Goal: Transaction & Acquisition: Purchase product/service

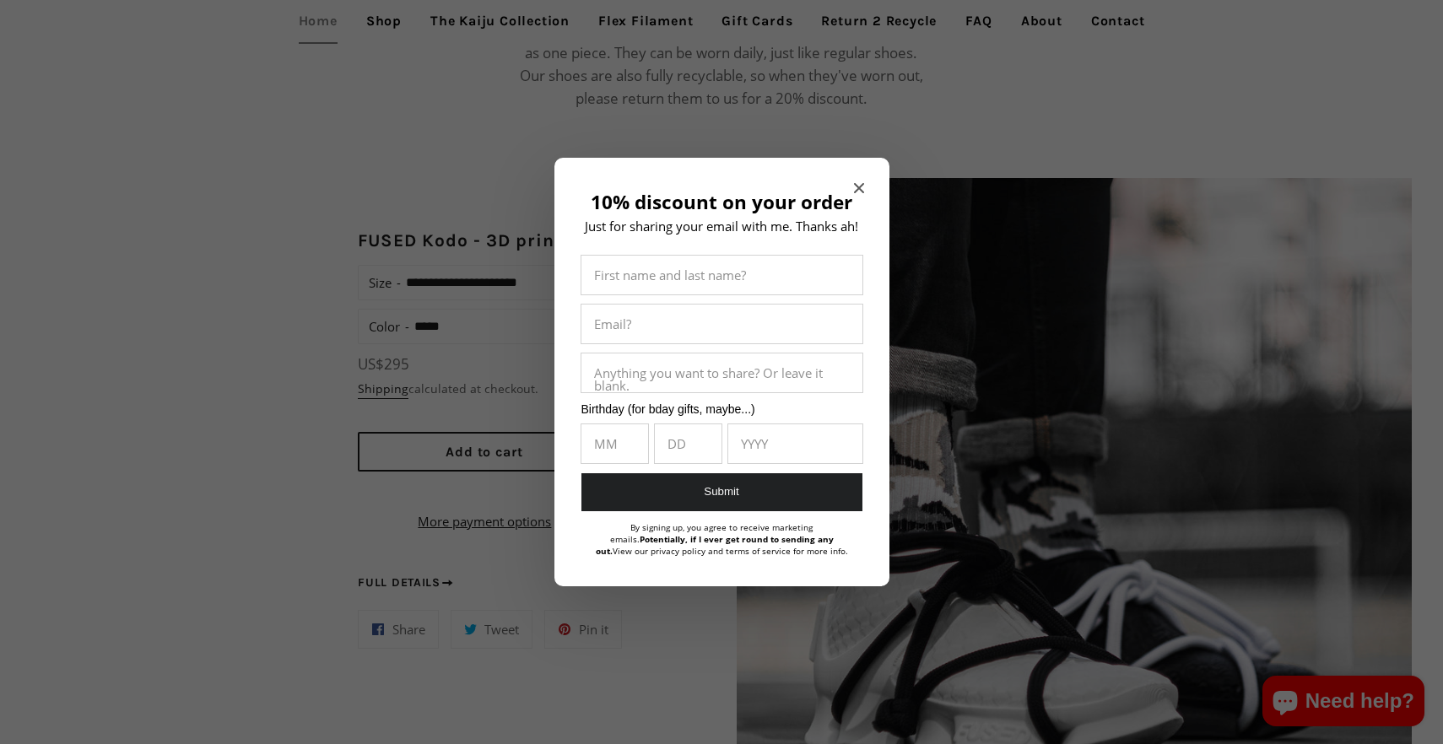
scroll to position [1239, 0]
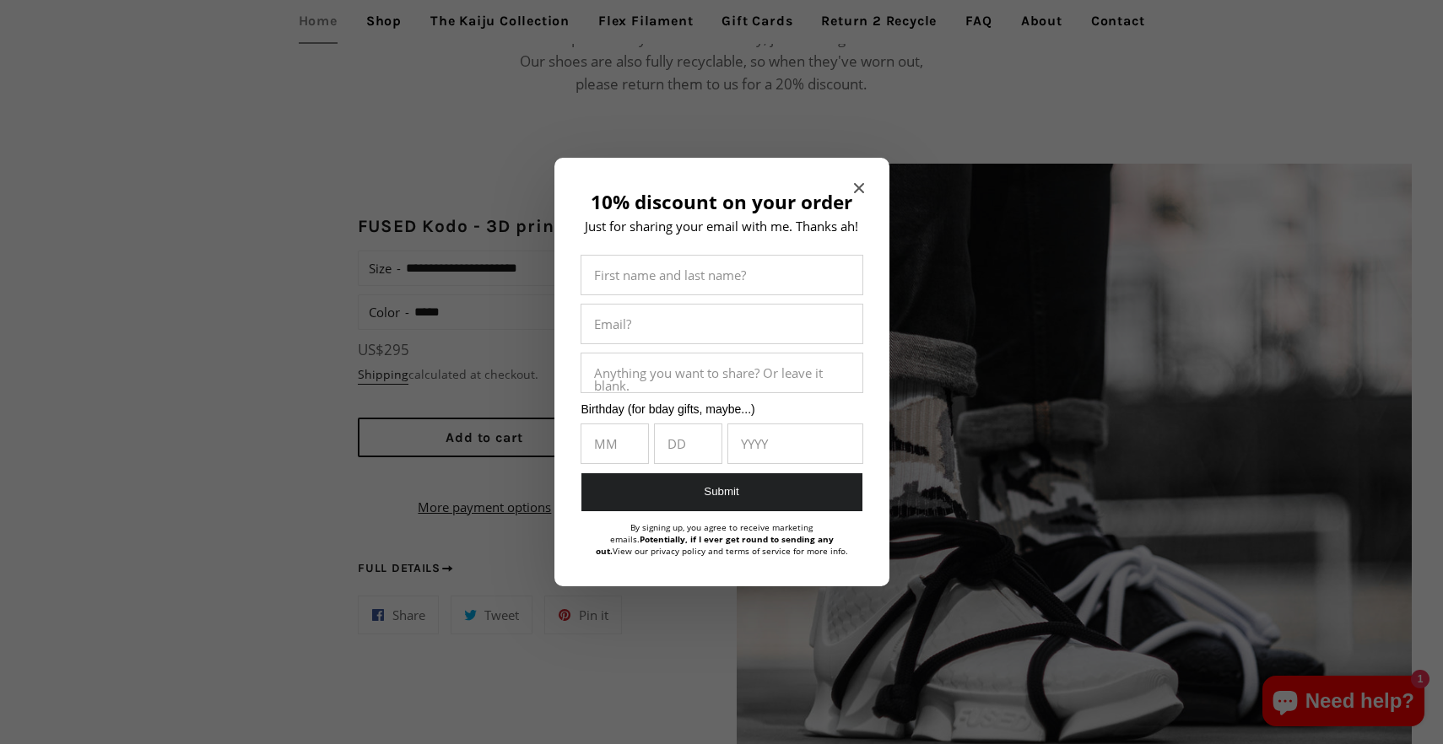
click at [864, 191] on div "10% discount on your order Just for sharing your email with me. Thanks ah! Firs…" at bounding box center [721, 372] width 335 height 429
click at [861, 190] on icon "Close modal" at bounding box center [859, 188] width 10 height 10
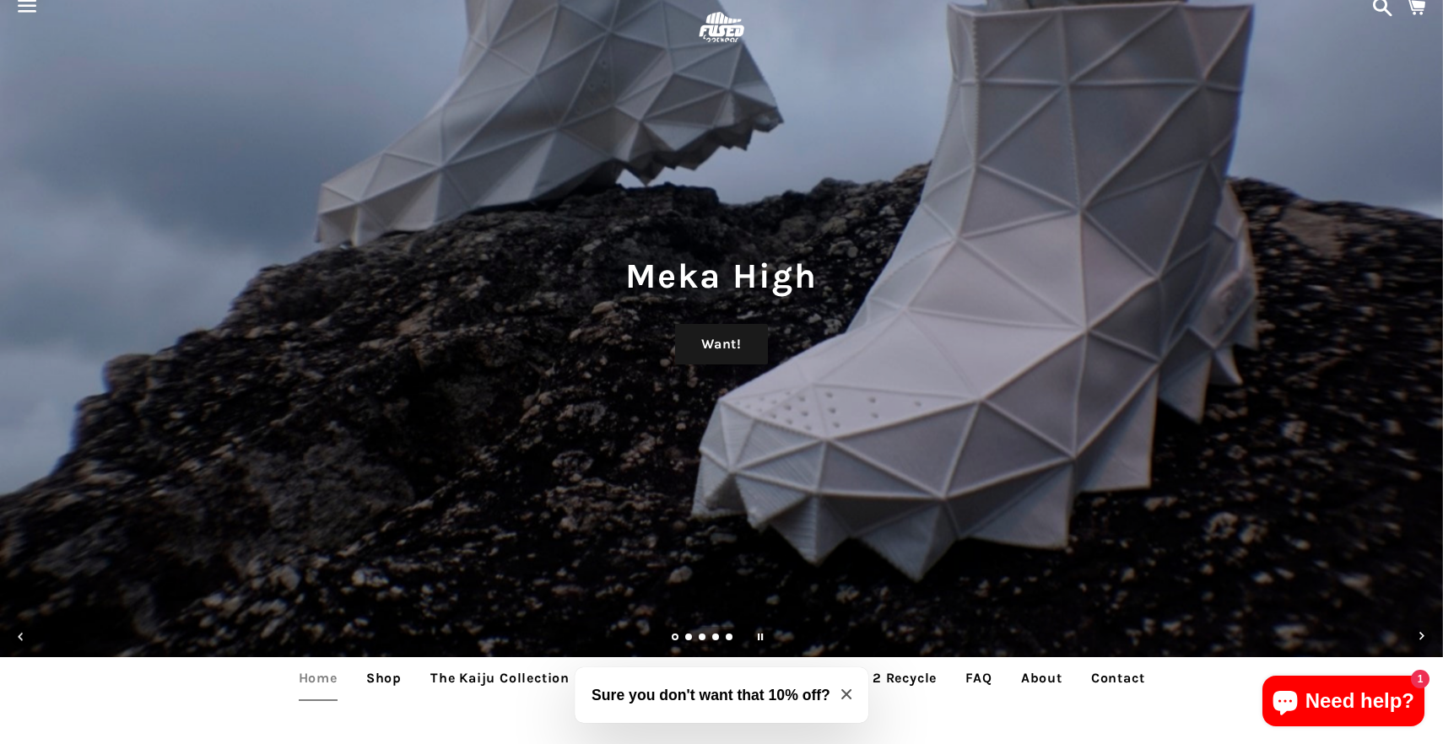
scroll to position [0, 0]
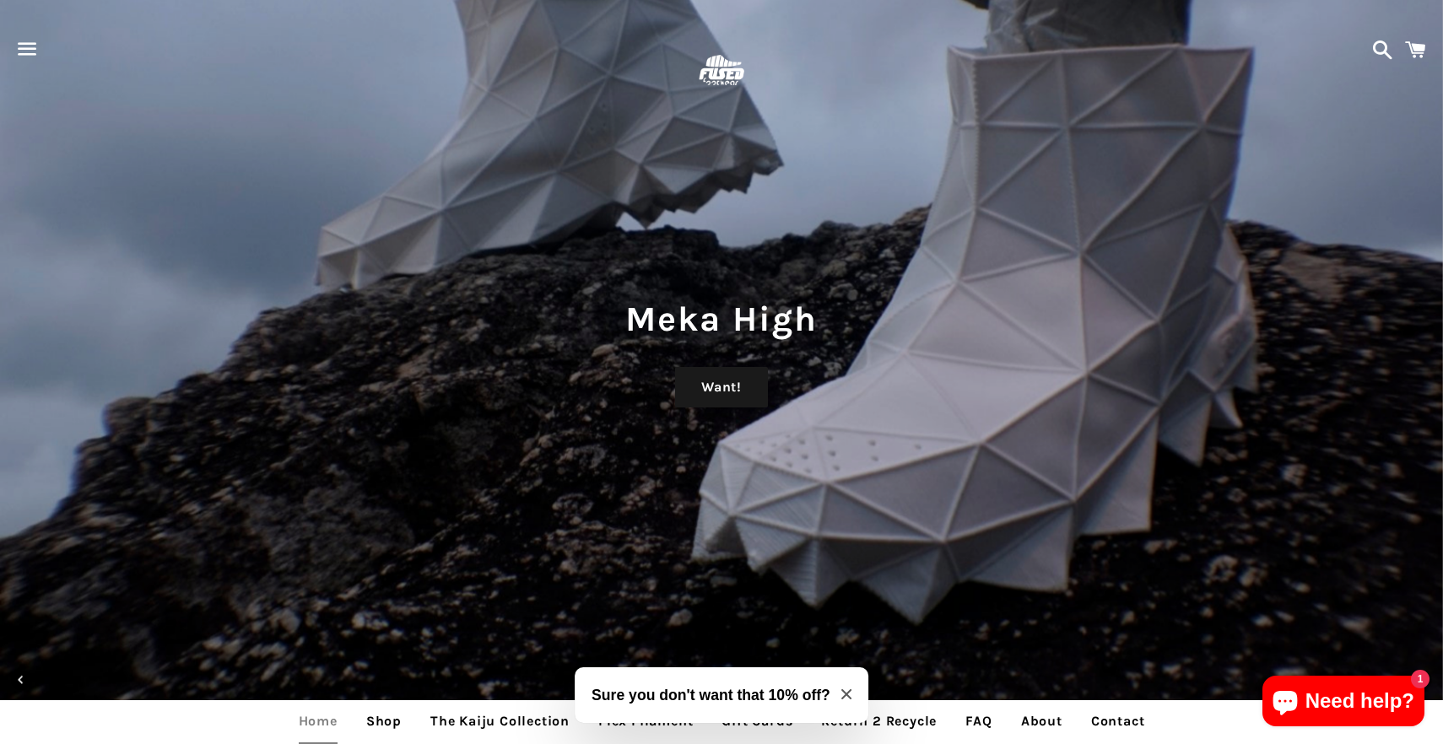
click at [33, 44] on span "button" at bounding box center [27, 49] width 38 height 51
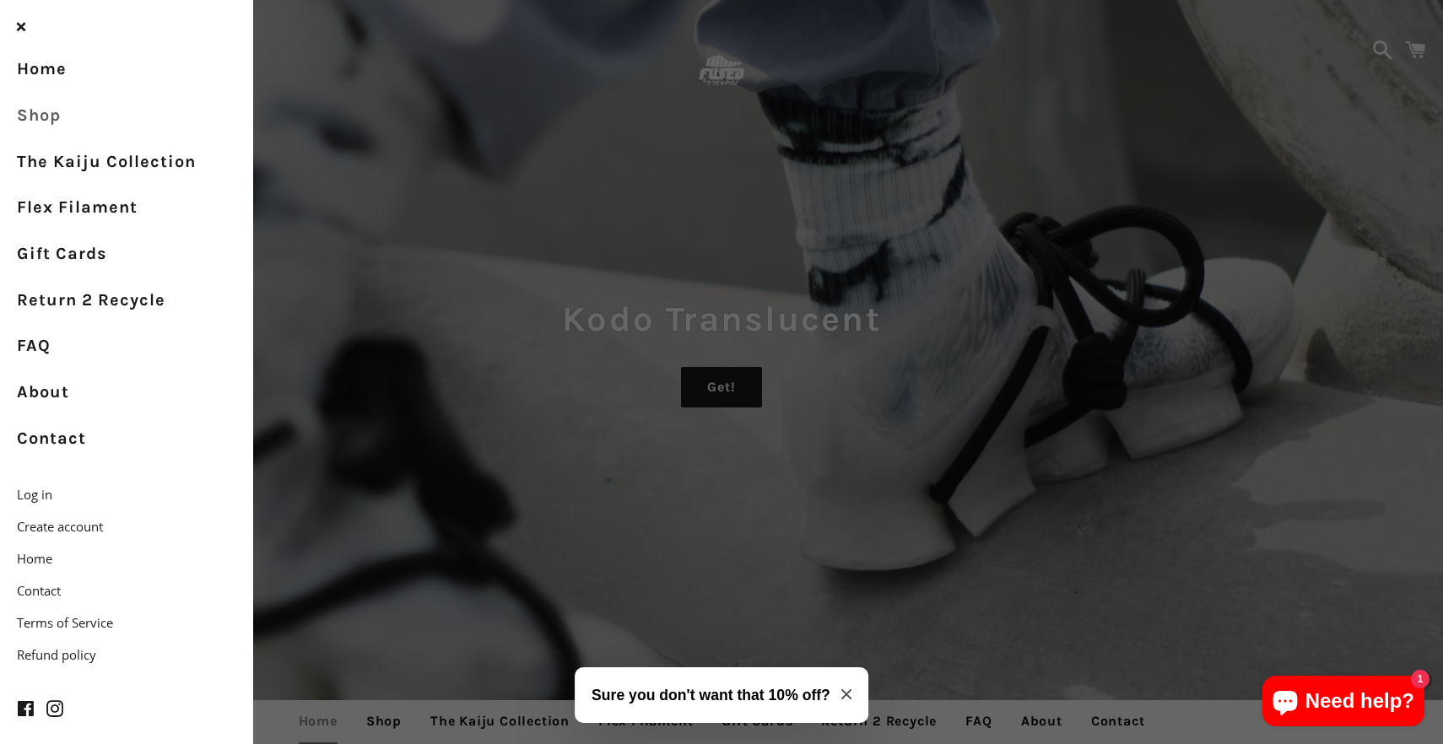
click at [66, 111] on link "Shop" at bounding box center [126, 116] width 253 height 46
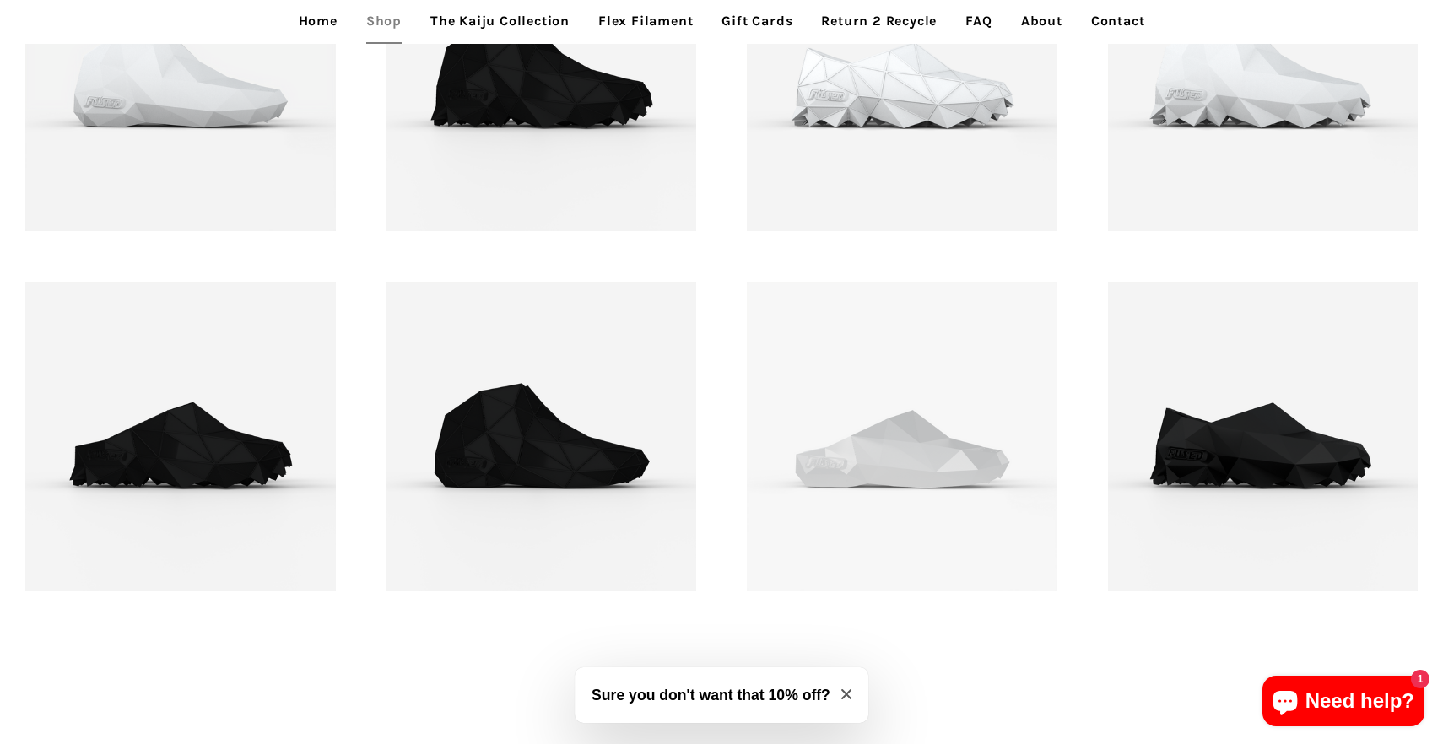
scroll to position [2299, 0]
